Goal: Task Accomplishment & Management: Use online tool/utility

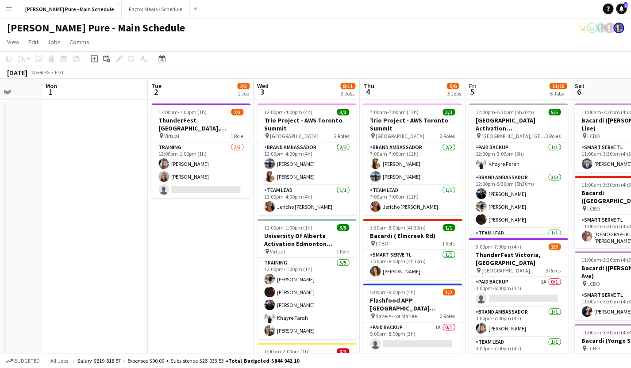
click at [8, 9] on app-icon "Menu" at bounding box center [8, 8] width 7 height 7
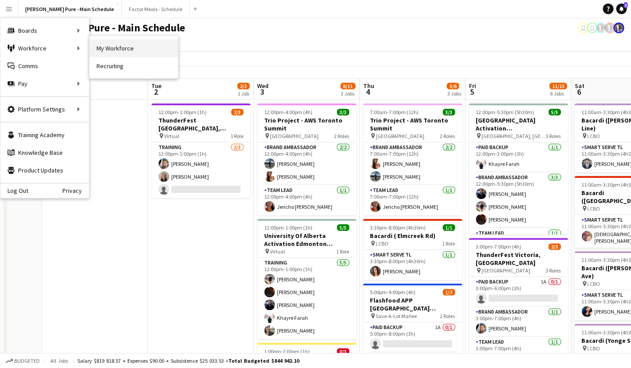
click at [117, 48] on link "My Workforce" at bounding box center [133, 48] width 88 height 18
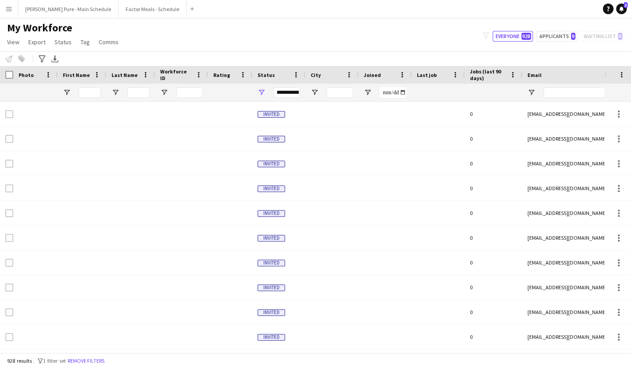
click at [87, 88] on div at bounding box center [90, 93] width 22 height 18
click at [87, 93] on input "First Name Filter Input" at bounding box center [90, 92] width 22 height 11
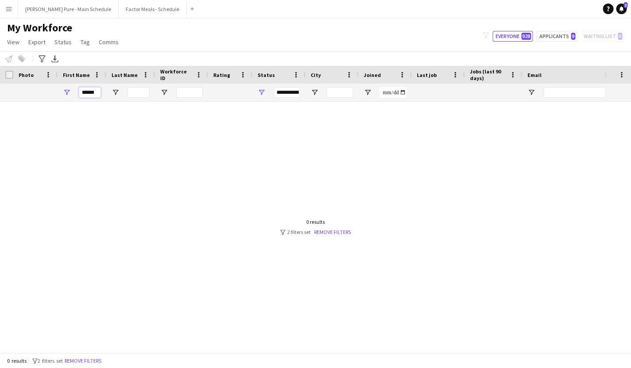
type input "******"
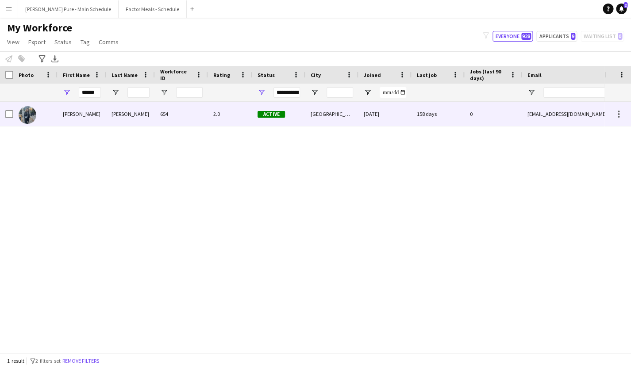
click at [10, 110] on div at bounding box center [9, 114] width 8 height 25
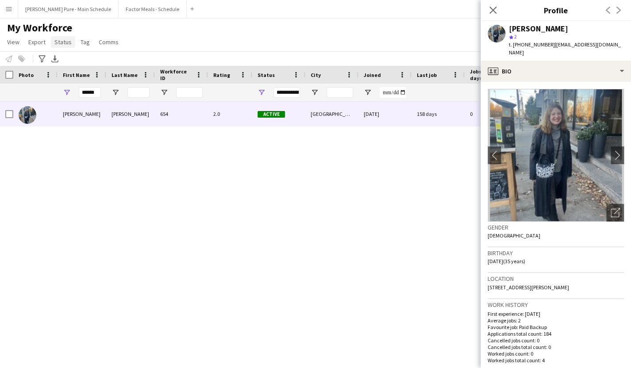
click at [60, 42] on span "Status" at bounding box center [62, 42] width 17 height 8
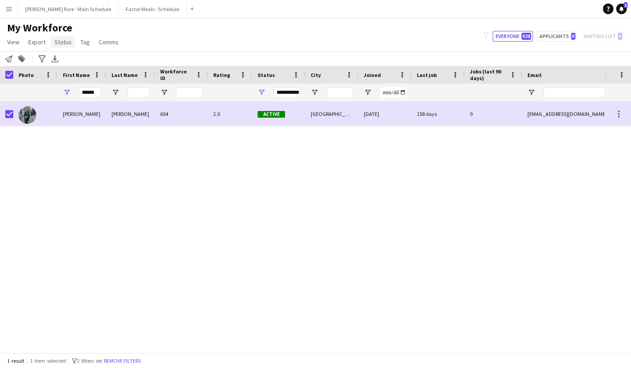
click at [62, 41] on span "Status" at bounding box center [62, 42] width 17 height 8
click at [62, 62] on span "Edit" at bounding box center [63, 61] width 10 height 8
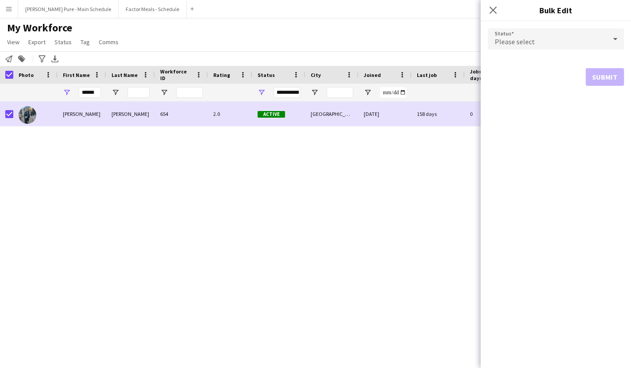
click at [519, 44] on span "Please select" at bounding box center [514, 41] width 40 height 9
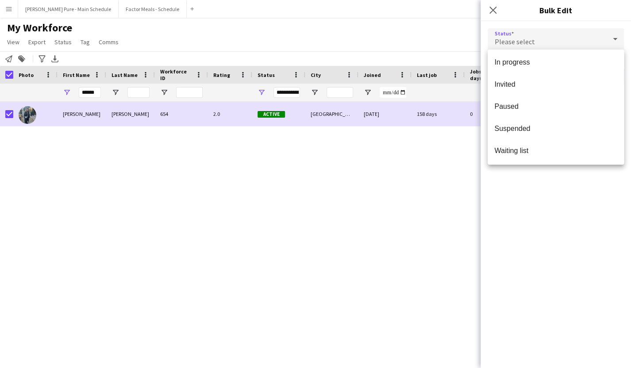
scroll to position [91, 0]
click at [512, 107] on span "Paused" at bounding box center [555, 105] width 122 height 8
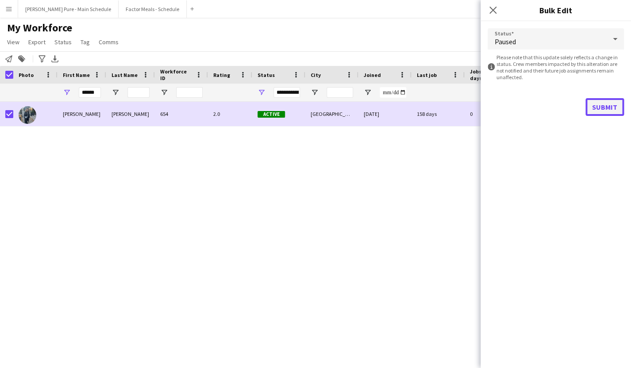
click at [605, 108] on button "Submit" at bounding box center [604, 107] width 38 height 18
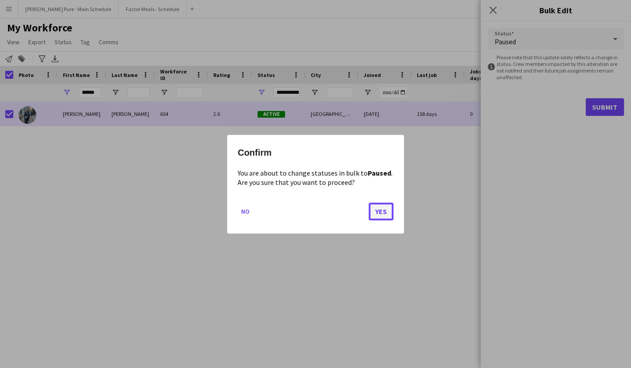
click at [375, 218] on button "Yes" at bounding box center [380, 211] width 25 height 18
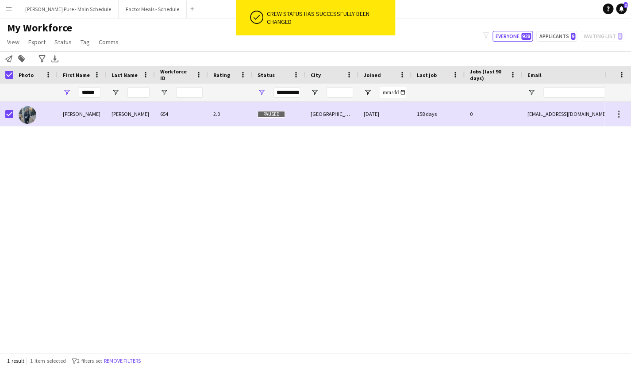
click at [209, 229] on div "[PERSON_NAME] 654 2.0 Paused Toronto [DATE] 158 days 0 [PERSON_NAME][EMAIL_ADDR…" at bounding box center [302, 227] width 604 height 251
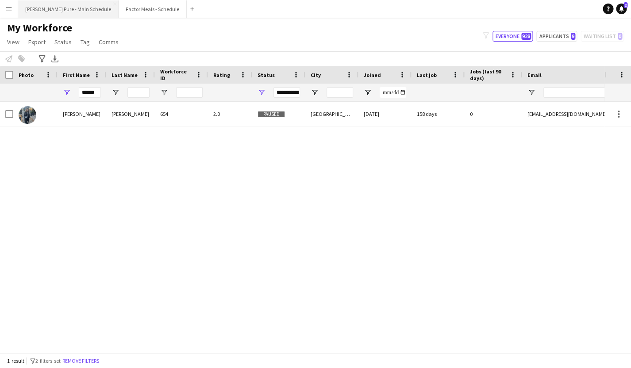
click at [65, 14] on button "[PERSON_NAME] Pure - Main Schedule Close" at bounding box center [68, 8] width 100 height 17
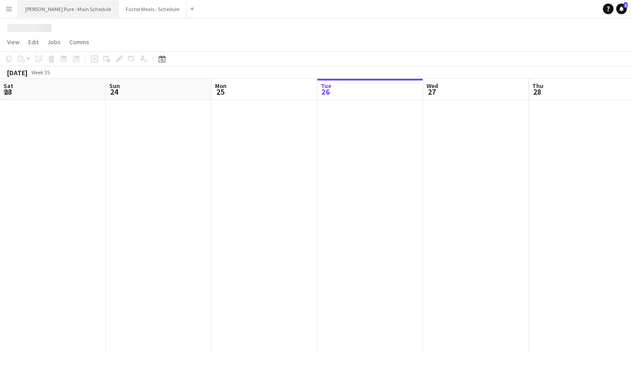
scroll to position [0, 211]
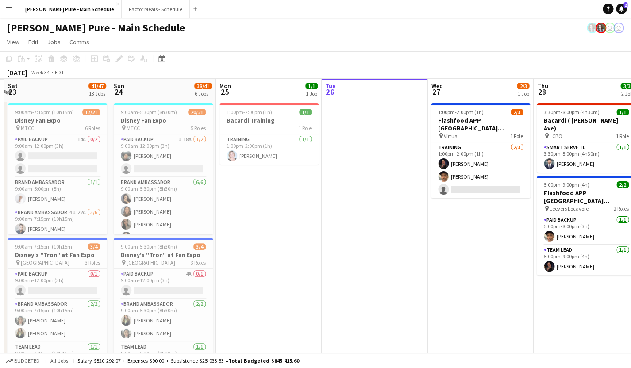
drag, startPoint x: 402, startPoint y: 249, endPoint x: 622, endPoint y: 161, distance: 236.4
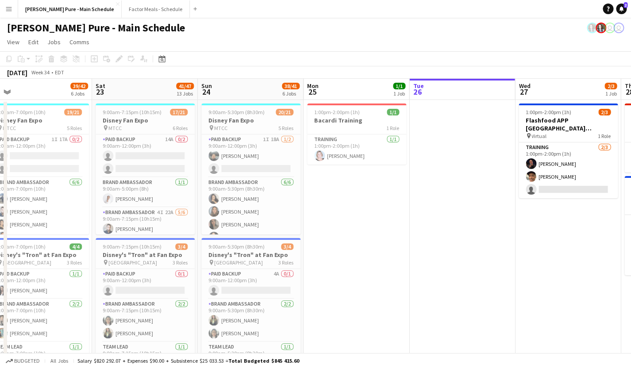
drag, startPoint x: 218, startPoint y: 189, endPoint x: 411, endPoint y: 159, distance: 195.7
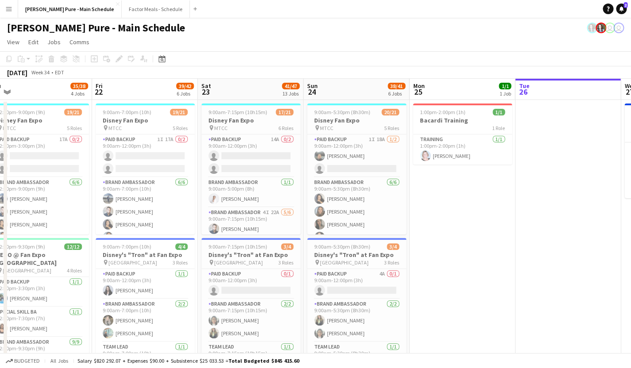
scroll to position [0, 225]
click at [8, 8] on app-icon "Menu" at bounding box center [8, 8] width 7 height 7
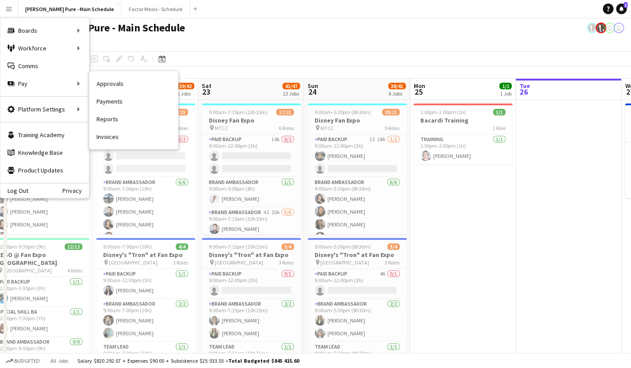
click at [106, 103] on link "Payments" at bounding box center [133, 101] width 88 height 18
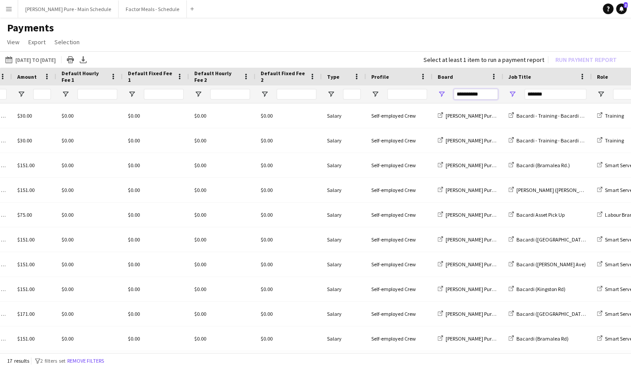
drag, startPoint x: 486, startPoint y: 96, endPoint x: 420, endPoint y: 88, distance: 66.4
click at [453, 89] on input "**********" at bounding box center [475, 94] width 44 height 11
drag, startPoint x: 552, startPoint y: 93, endPoint x: 480, endPoint y: 92, distance: 72.5
click at [524, 93] on input "*******" at bounding box center [555, 94] width 62 height 11
type input "****"
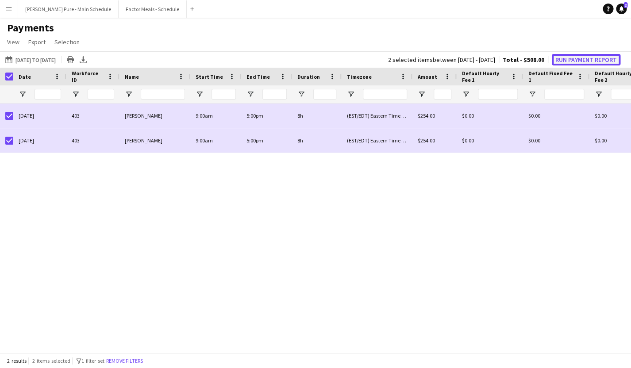
click at [576, 60] on button "Run Payment Report" at bounding box center [586, 59] width 69 height 11
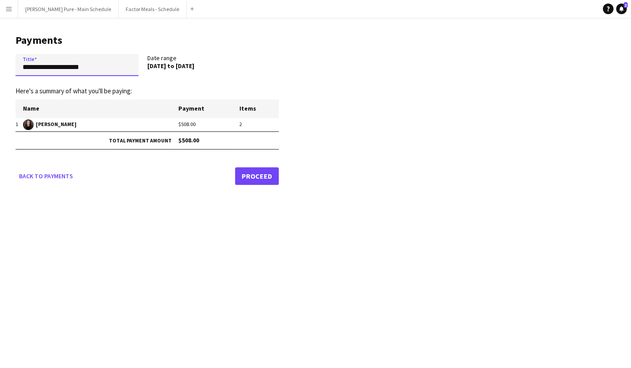
drag, startPoint x: 96, startPoint y: 68, endPoint x: -21, endPoint y: 65, distance: 116.4
click at [15, 65] on input "**********" at bounding box center [76, 65] width 123 height 22
type input "**********"
click at [241, 172] on link "Proceed" at bounding box center [257, 176] width 44 height 18
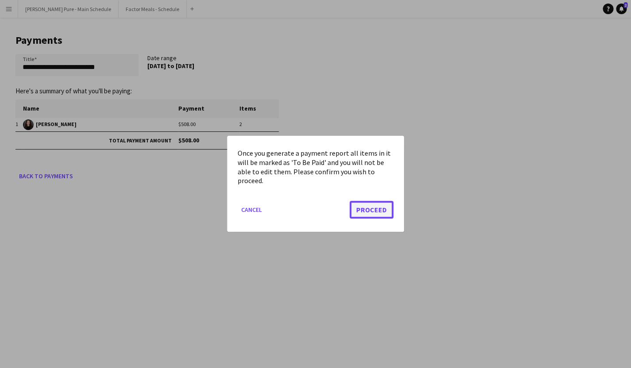
click at [368, 209] on button "Proceed" at bounding box center [371, 210] width 44 height 18
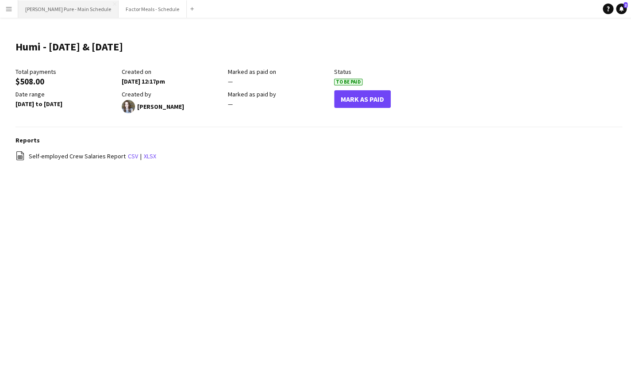
click at [71, 10] on button "[PERSON_NAME] Pure - Main Schedule Close" at bounding box center [68, 8] width 100 height 17
